Goal: Transaction & Acquisition: Purchase product/service

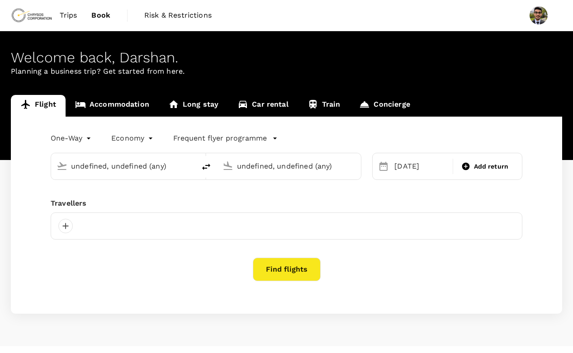
type input "[US_STATE], [GEOGRAPHIC_DATA], [GEOGRAPHIC_DATA] (any)"
type input "[GEOGRAPHIC_DATA], [GEOGRAPHIC_DATA] (any)"
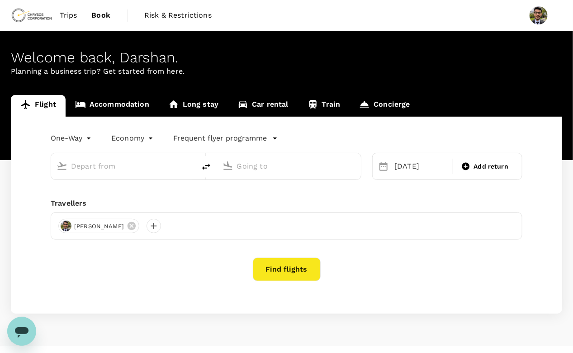
type input "Washington, DC, United States (any)"
type input "Vancouver, Canada (any)"
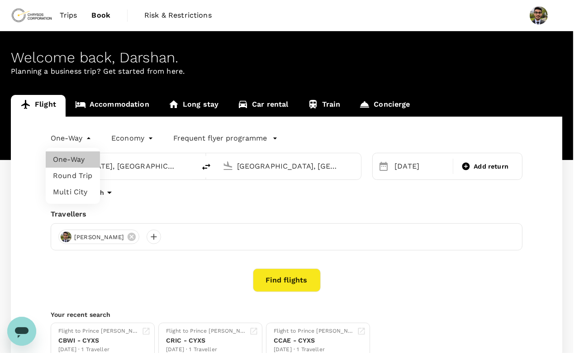
click at [80, 140] on body "Trips Book Risk & Restrictions Welcome back , Darshan . Planning a business tri…" at bounding box center [290, 215] width 580 height 430
click at [71, 182] on li "Round Trip" at bounding box center [73, 176] width 54 height 16
type input "roundtrip"
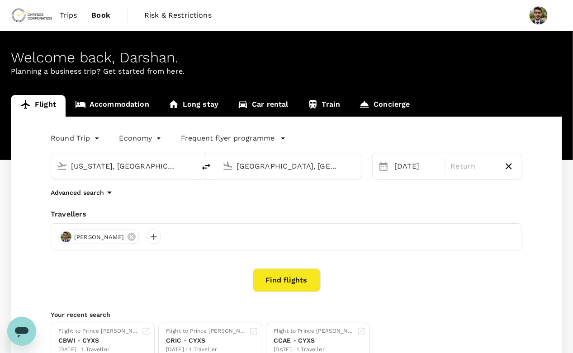
click at [93, 167] on input "Washington, DC, United States (any)" at bounding box center [123, 166] width 105 height 14
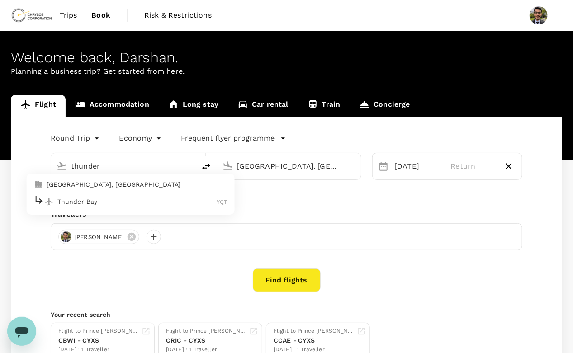
click at [81, 186] on p "[GEOGRAPHIC_DATA], [GEOGRAPHIC_DATA]" at bounding box center [137, 184] width 181 height 9
type input "[GEOGRAPHIC_DATA], [GEOGRAPHIC_DATA] (any)"
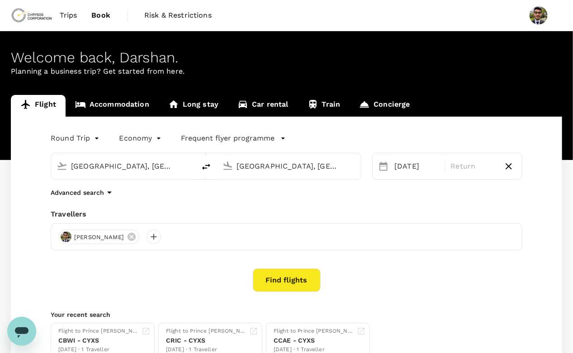
click at [278, 171] on input "Vancouver, Canada (any)" at bounding box center [289, 166] width 105 height 14
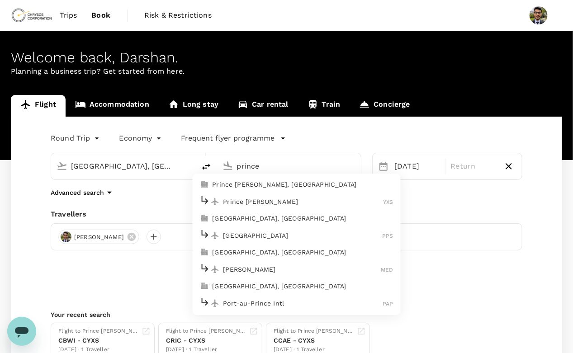
click at [238, 187] on p "Prince George, Canada" at bounding box center [302, 184] width 181 height 9
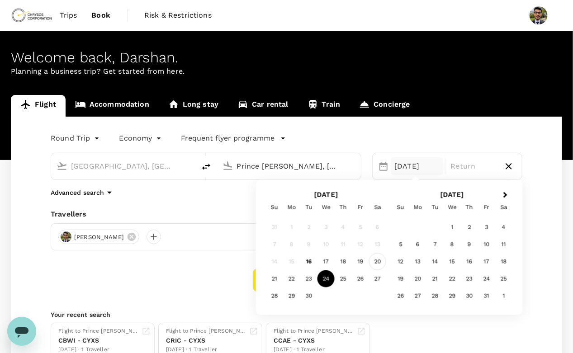
type input "Prince [PERSON_NAME], [GEOGRAPHIC_DATA] (any)"
click at [375, 268] on div "20" at bounding box center [377, 261] width 17 height 17
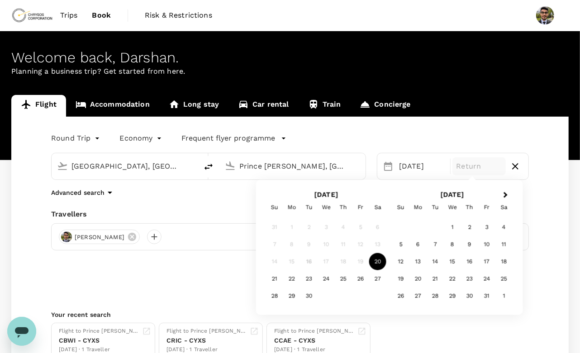
click at [73, 144] on body "Trips Book Risk & Restrictions Welcome back , Darshan . Planning a business tri…" at bounding box center [290, 215] width 580 height 430
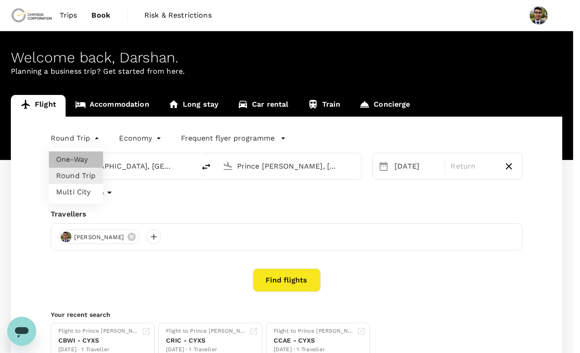
click at [72, 161] on li "One-Way" at bounding box center [76, 160] width 54 height 16
type input "oneway"
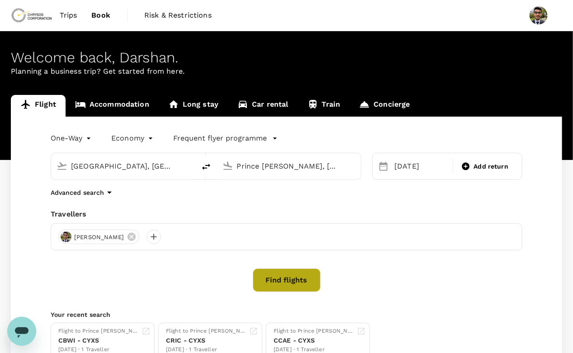
click at [286, 289] on button "Find flights" at bounding box center [287, 281] width 68 height 24
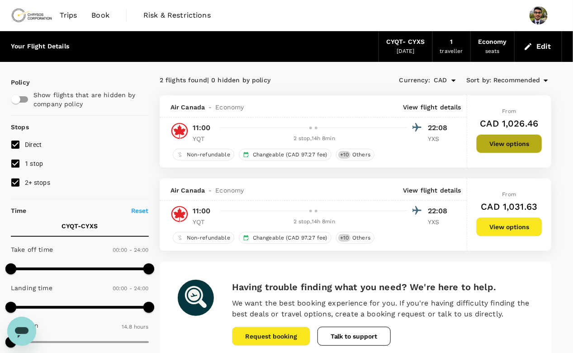
click at [507, 143] on button "View options" at bounding box center [509, 143] width 66 height 19
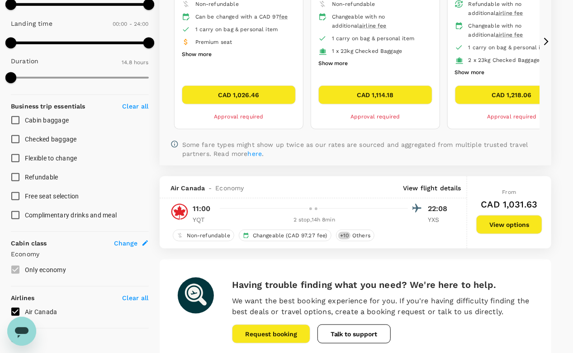
scroll to position [286, 0]
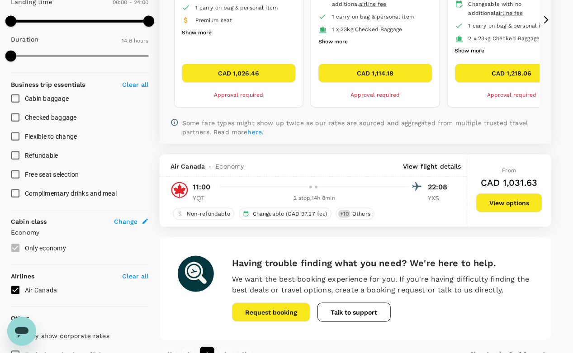
click at [525, 189] on div "From CAD 1,031.63 View options" at bounding box center [509, 191] width 66 height 72
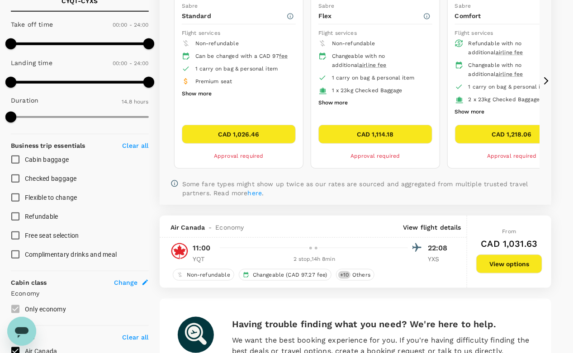
scroll to position [225, 0]
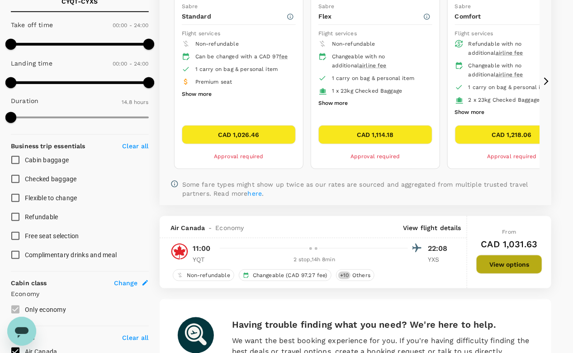
click at [496, 257] on button "View options" at bounding box center [509, 264] width 66 height 19
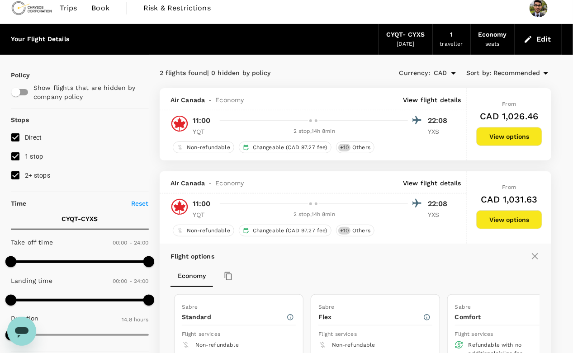
scroll to position [0, 0]
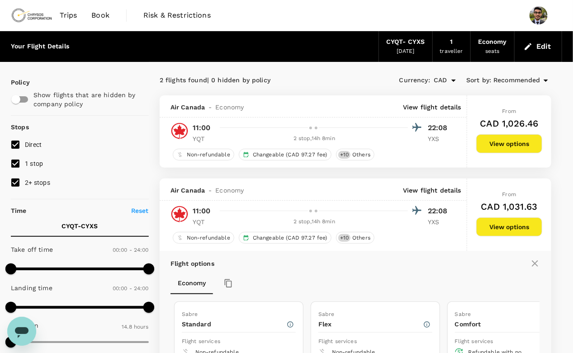
click at [508, 148] on button "View options" at bounding box center [509, 143] width 66 height 19
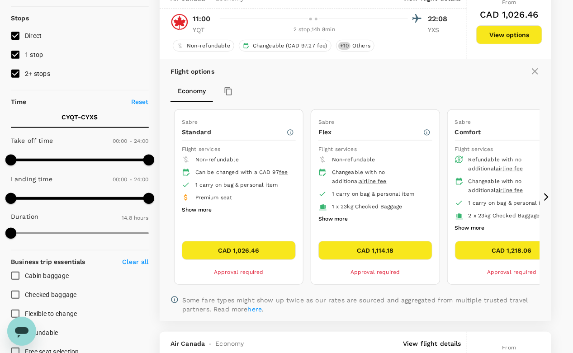
scroll to position [109, 0]
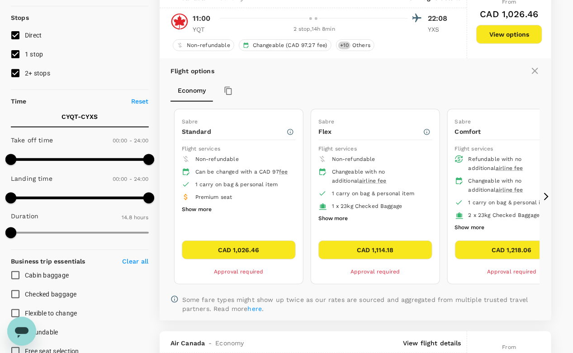
click at [372, 247] on button "CAD 1,114.18" at bounding box center [376, 250] width 114 height 19
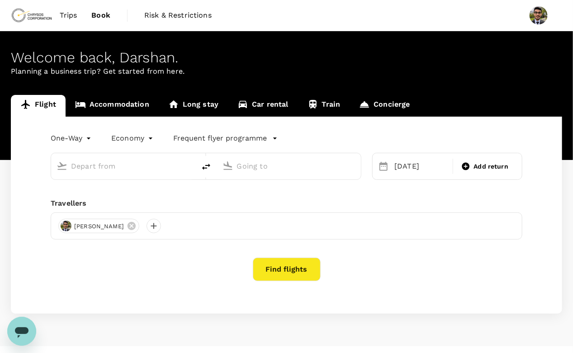
type input "[GEOGRAPHIC_DATA], [GEOGRAPHIC_DATA] (any)"
type input "Prince [PERSON_NAME], [GEOGRAPHIC_DATA] (any)"
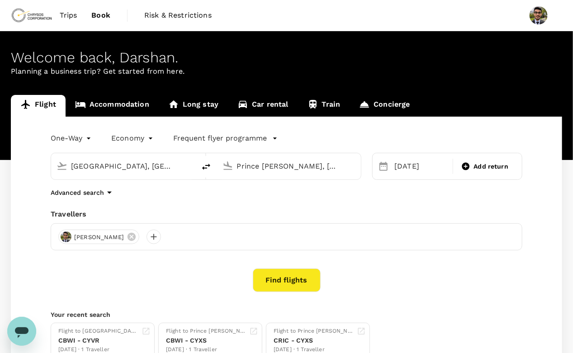
click at [111, 166] on input "Thunder Bay, Canada (any)" at bounding box center [123, 166] width 105 height 14
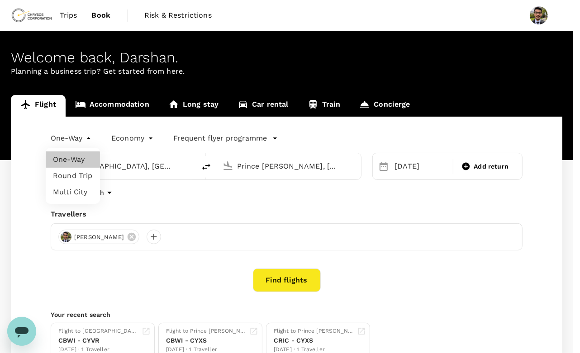
click at [84, 136] on body "Trips Book Risk & Restrictions Welcome back , Darshan . Planning a business tri…" at bounding box center [290, 215] width 580 height 430
click at [19, 188] on div at bounding box center [290, 176] width 580 height 353
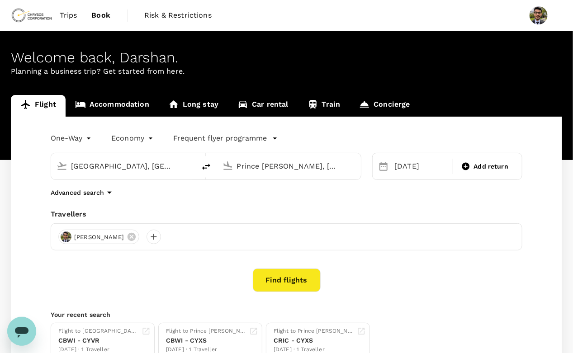
click at [290, 168] on input "Prince [PERSON_NAME], [GEOGRAPHIC_DATA] (any)" at bounding box center [289, 166] width 105 height 14
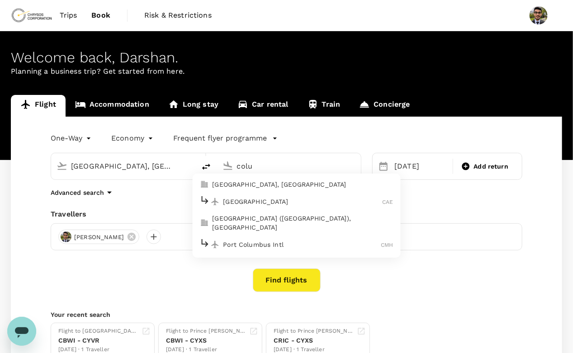
click at [256, 184] on p "Colombia, United States" at bounding box center [302, 184] width 181 height 9
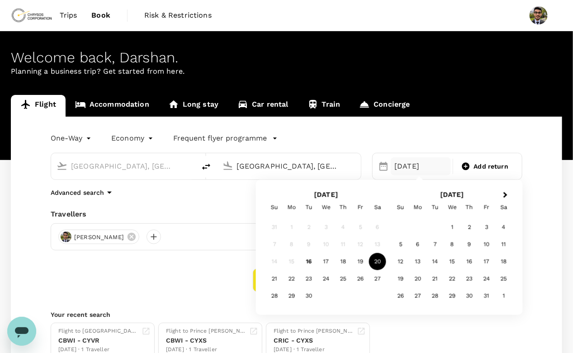
type input "Colombia, United States (any)"
click at [379, 265] on div "20" at bounding box center [377, 261] width 17 height 17
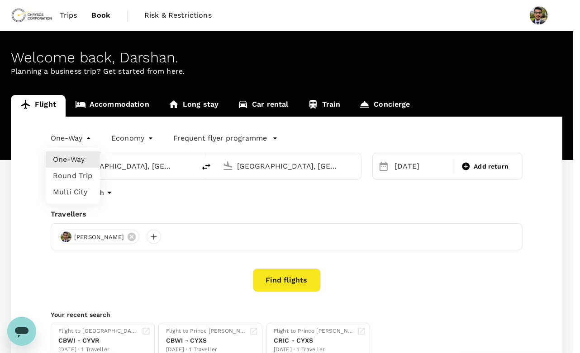
click at [73, 143] on body "Trips Book Risk & Restrictions Welcome back , Darshan . Planning a business tri…" at bounding box center [290, 215] width 580 height 430
click at [278, 279] on div at bounding box center [290, 176] width 580 height 353
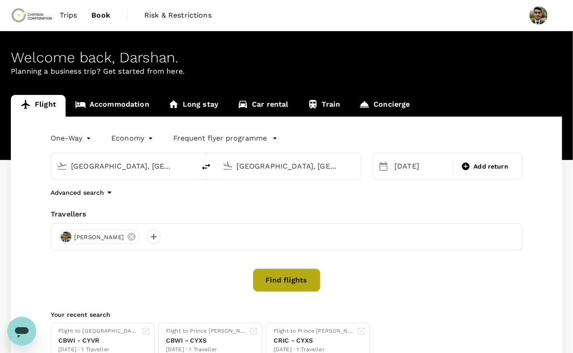
click at [284, 278] on button "Find flights" at bounding box center [287, 281] width 68 height 24
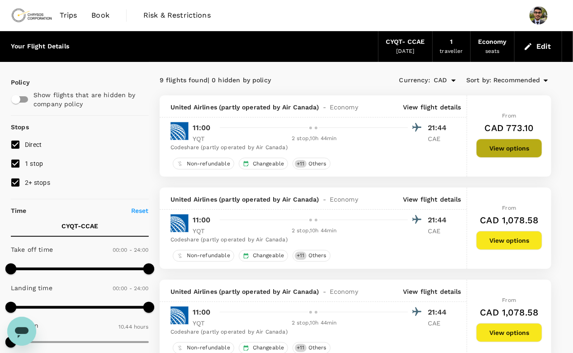
click at [524, 145] on button "View options" at bounding box center [509, 148] width 66 height 19
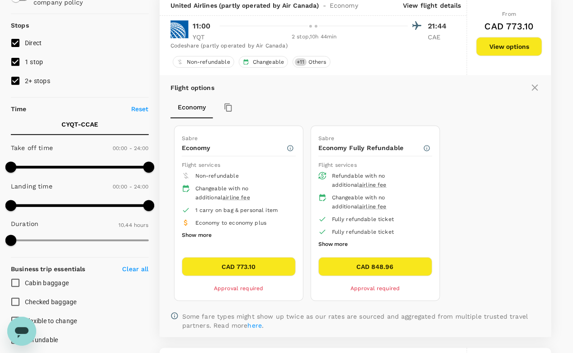
scroll to position [100, 0]
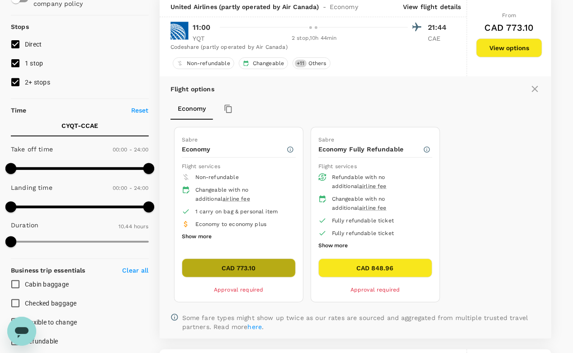
click at [254, 259] on button "CAD 773.10" at bounding box center [239, 268] width 114 height 19
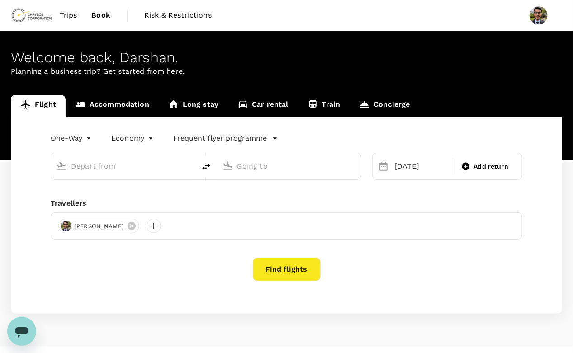
type input "[GEOGRAPHIC_DATA], [GEOGRAPHIC_DATA] (any)"
type input "Prince [PERSON_NAME], [GEOGRAPHIC_DATA] (any)"
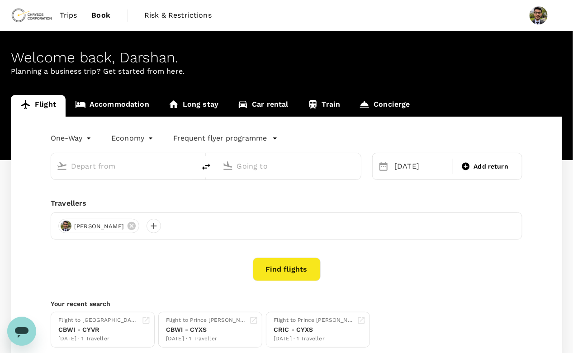
type input "[GEOGRAPHIC_DATA], [GEOGRAPHIC_DATA] (any)"
type input "Prince [PERSON_NAME], [GEOGRAPHIC_DATA] (any)"
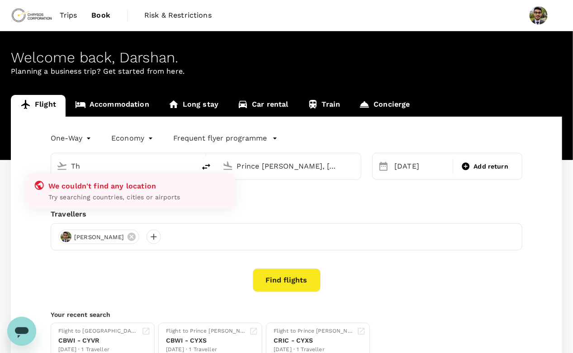
type input "T"
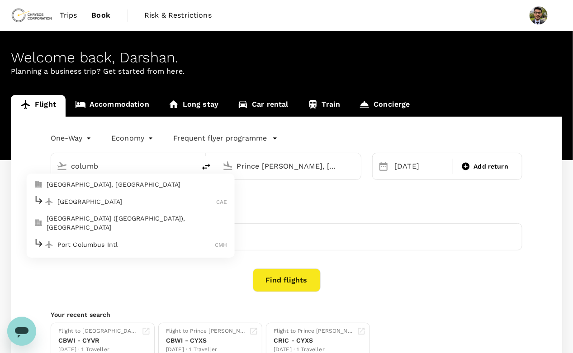
click at [79, 184] on p "[GEOGRAPHIC_DATA], [GEOGRAPHIC_DATA]" at bounding box center [137, 184] width 181 height 9
type input "[GEOGRAPHIC_DATA], [GEOGRAPHIC_DATA] (any)"
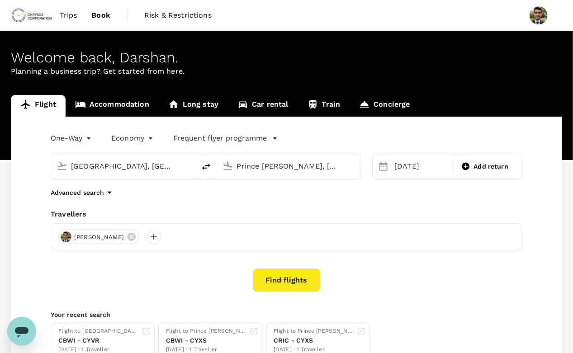
click at [271, 166] on input "Prince [PERSON_NAME], [GEOGRAPHIC_DATA] (any)" at bounding box center [289, 166] width 105 height 14
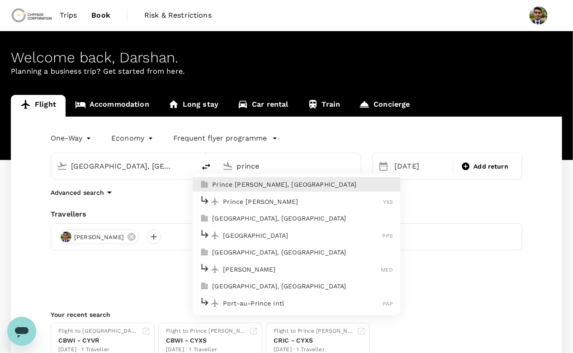
click at [248, 185] on p "Prince George, Canada" at bounding box center [302, 184] width 181 height 9
type input "Prince [PERSON_NAME], [GEOGRAPHIC_DATA] (any)"
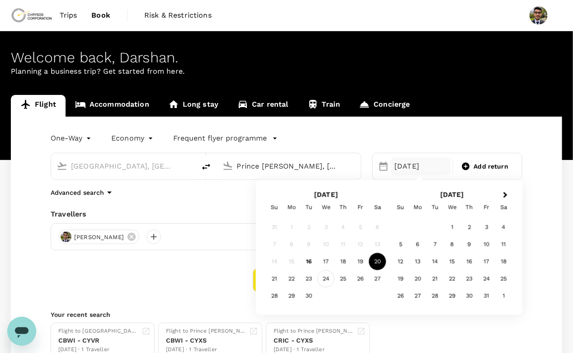
click at [327, 281] on div "24" at bounding box center [326, 279] width 17 height 17
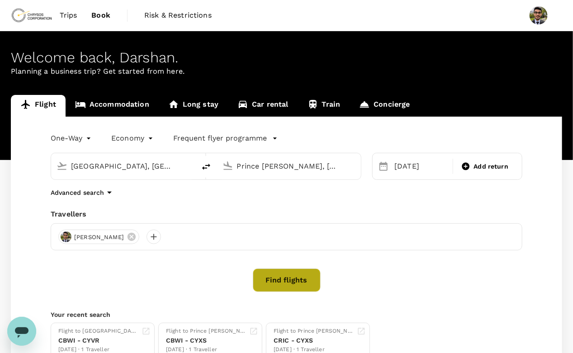
click at [274, 278] on button "Find flights" at bounding box center [287, 281] width 68 height 24
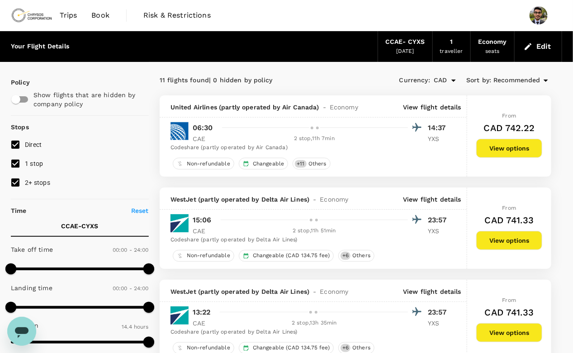
click at [507, 154] on button "View options" at bounding box center [509, 148] width 66 height 19
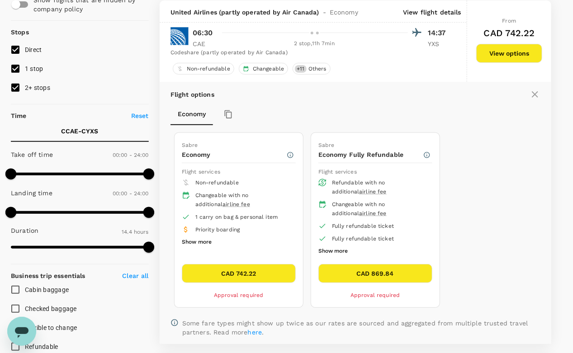
scroll to position [109, 0]
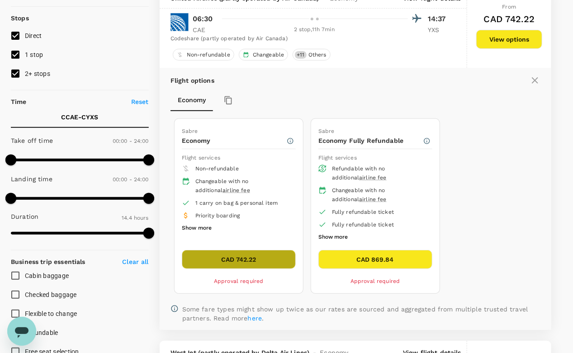
click at [246, 250] on button "CAD 742.22" at bounding box center [239, 259] width 114 height 19
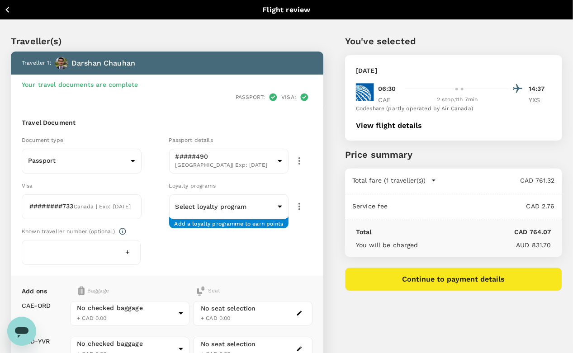
click at [8, 8] on icon "button" at bounding box center [7, 10] width 4 height 6
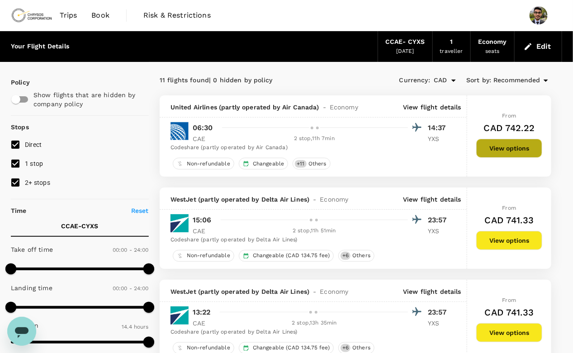
click at [522, 147] on button "View options" at bounding box center [509, 148] width 66 height 19
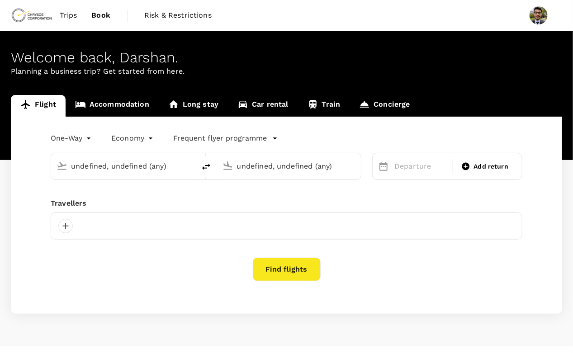
type input "[GEOGRAPHIC_DATA], [GEOGRAPHIC_DATA] (any)"
type input "Prince [PERSON_NAME], [GEOGRAPHIC_DATA] (any)"
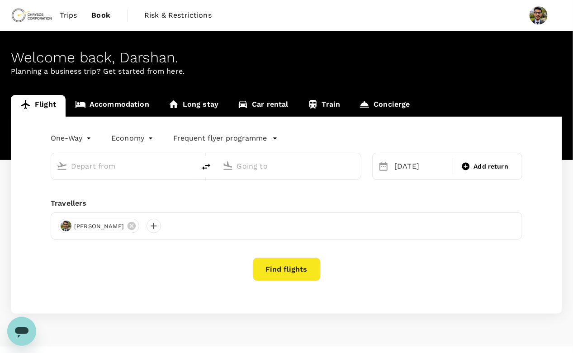
type input "[GEOGRAPHIC_DATA], [GEOGRAPHIC_DATA] (any)"
type input "Prince [PERSON_NAME], [GEOGRAPHIC_DATA] (any)"
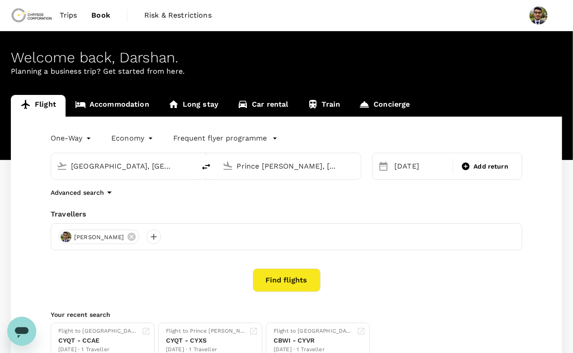
click at [138, 168] on input "[GEOGRAPHIC_DATA], [GEOGRAPHIC_DATA] (any)" at bounding box center [123, 166] width 105 height 14
click at [91, 185] on p "Richmond (VA), United States" at bounding box center [137, 189] width 181 height 18
type input "Richmond (VA), United States (any)"
click at [283, 281] on button "Find flights" at bounding box center [287, 281] width 68 height 24
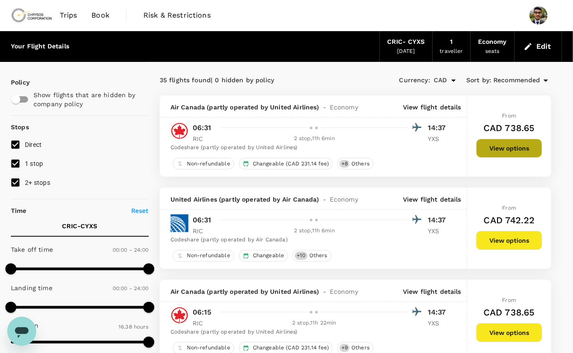
click at [525, 147] on button "View options" at bounding box center [509, 148] width 66 height 19
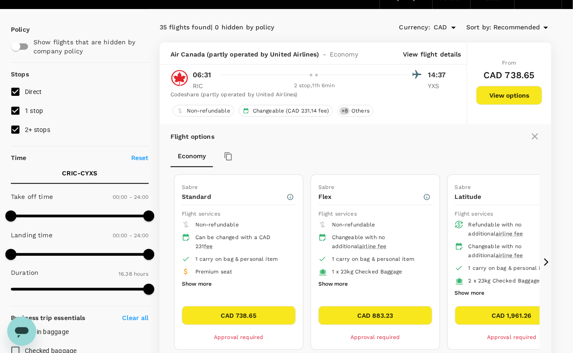
scroll to position [7, 0]
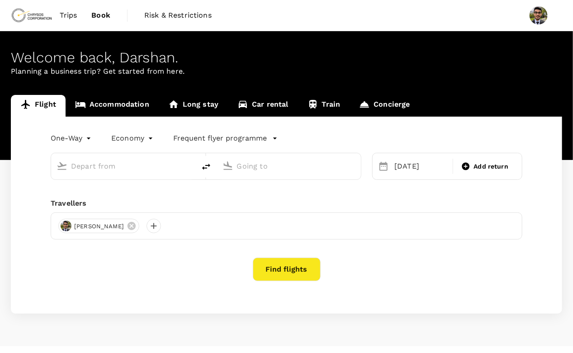
type input "[GEOGRAPHIC_DATA] ([GEOGRAPHIC_DATA]), [GEOGRAPHIC_DATA] (any)"
type input "Prince [PERSON_NAME], [GEOGRAPHIC_DATA] (any)"
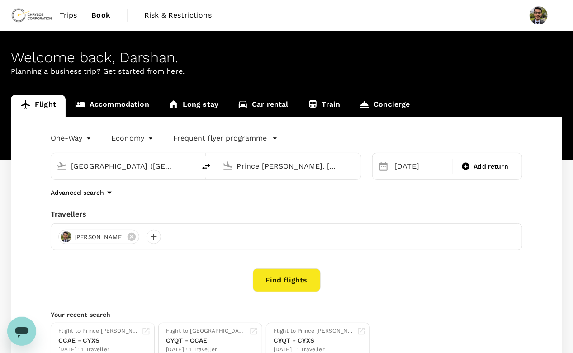
click at [88, 166] on input "[GEOGRAPHIC_DATA] ([GEOGRAPHIC_DATA]), [GEOGRAPHIC_DATA] (any)" at bounding box center [123, 166] width 105 height 14
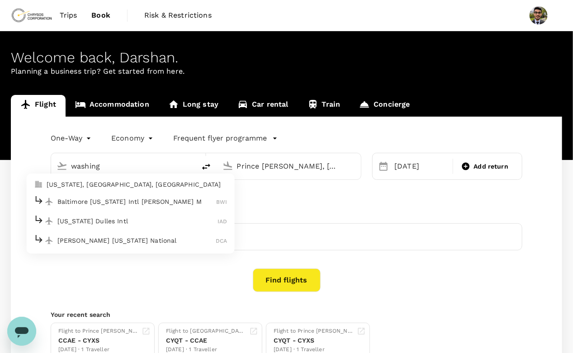
click at [91, 182] on p "[US_STATE], [GEOGRAPHIC_DATA], [GEOGRAPHIC_DATA]" at bounding box center [137, 184] width 181 height 9
type input "[US_STATE], [GEOGRAPHIC_DATA], [GEOGRAPHIC_DATA] (any)"
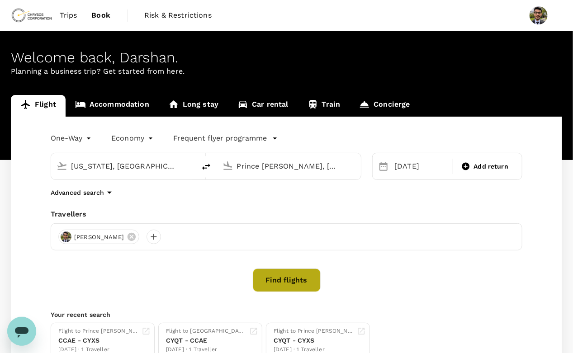
click at [273, 284] on button "Find flights" at bounding box center [287, 281] width 68 height 24
